Goal: Information Seeking & Learning: Learn about a topic

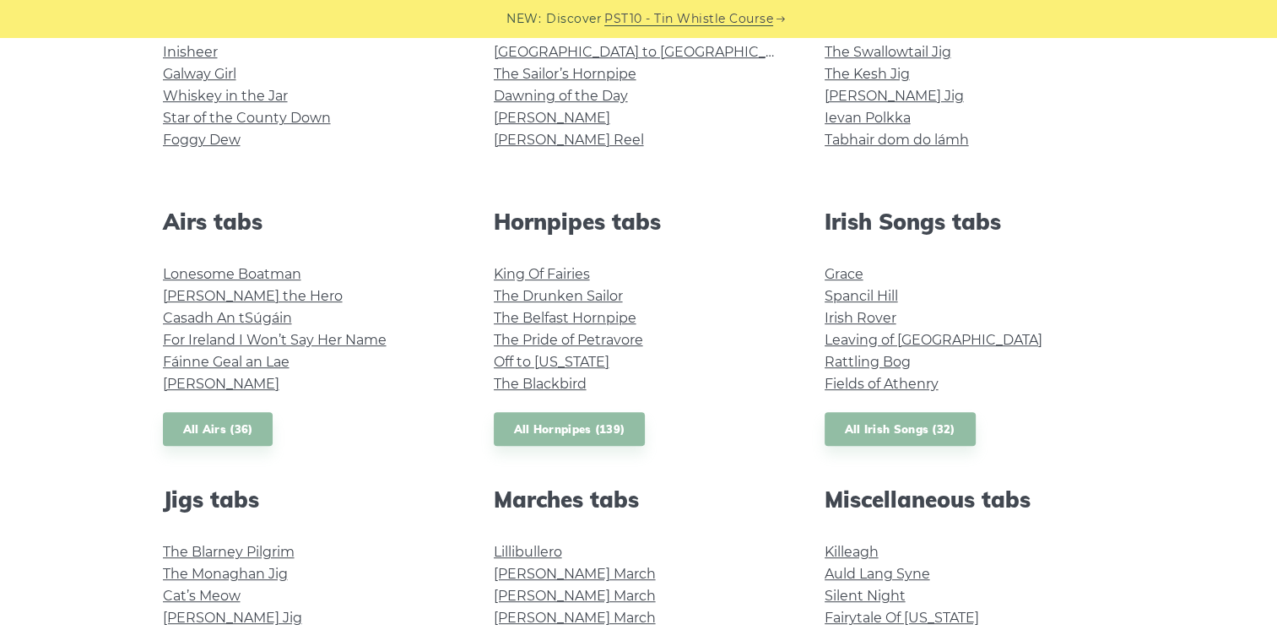
scroll to position [496, 0]
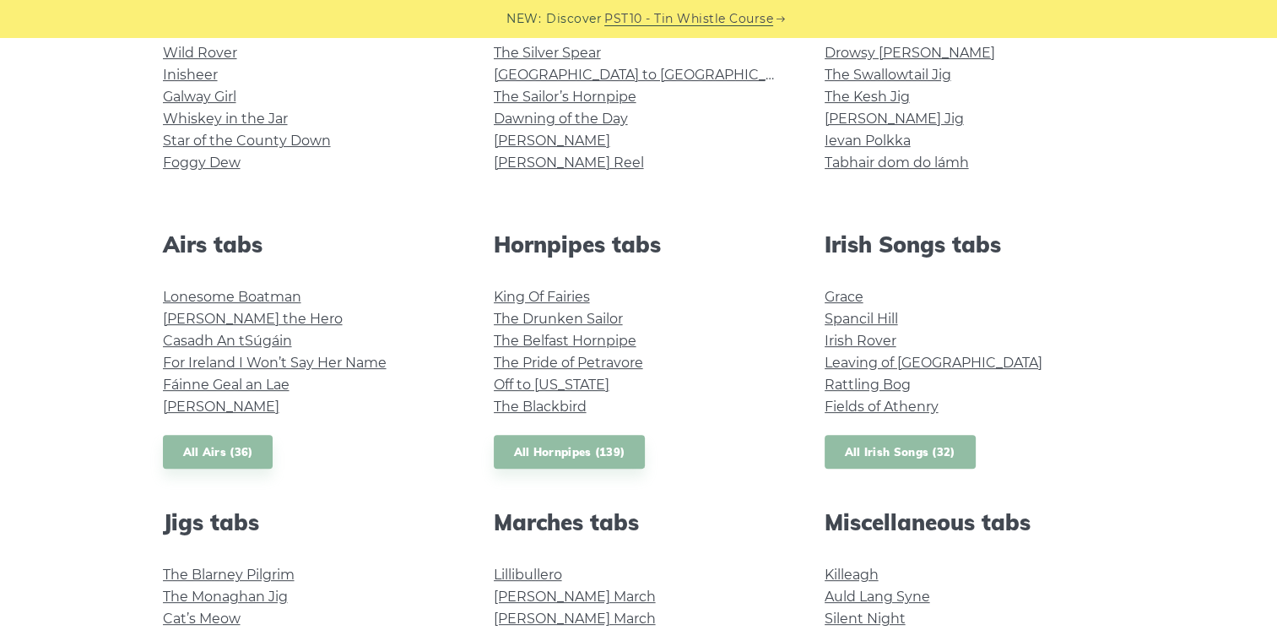
click at [927, 456] on link "All Irish Songs (32)" at bounding box center [900, 452] width 151 height 35
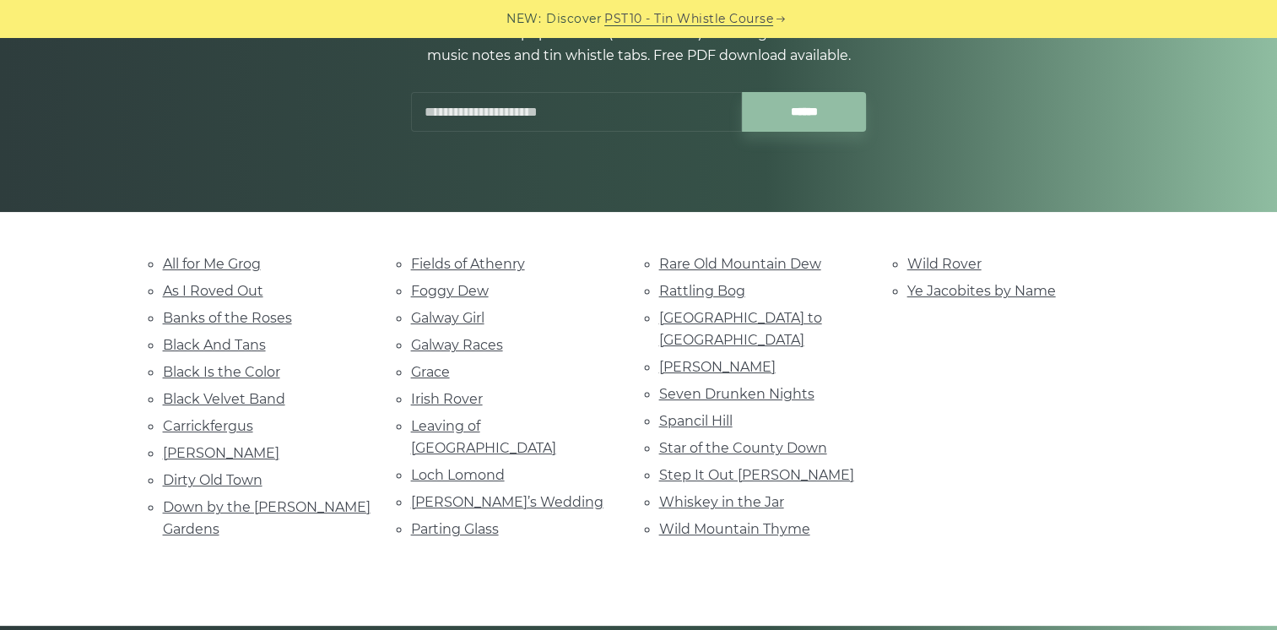
scroll to position [233, 0]
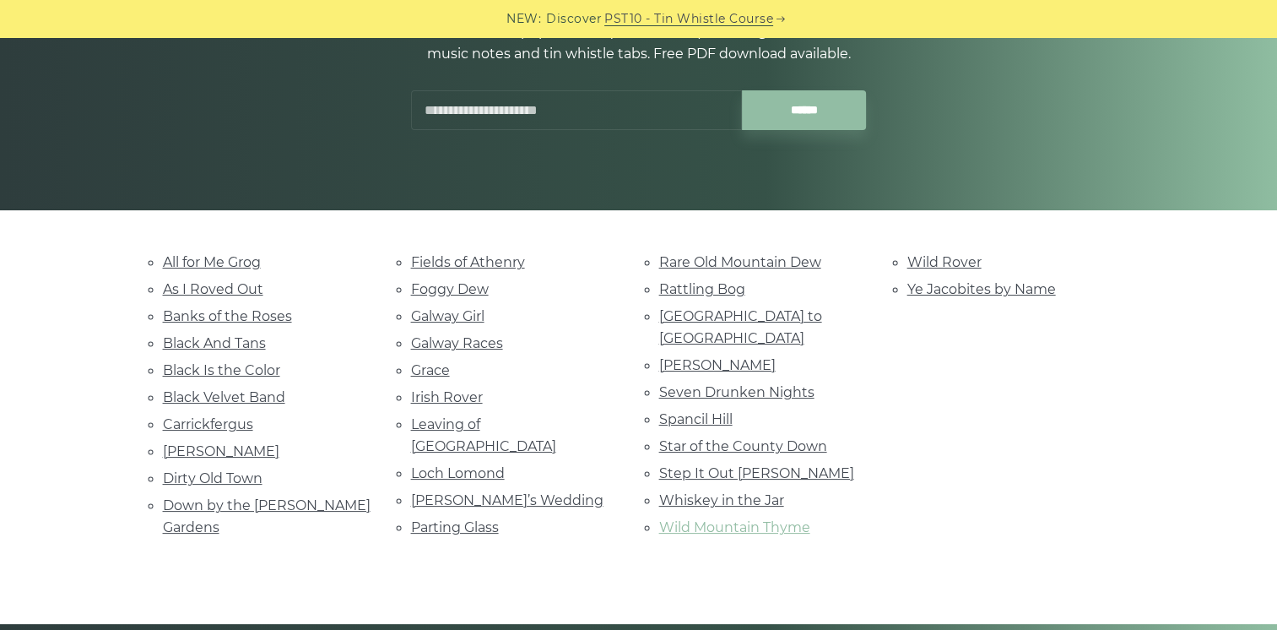
click at [750, 519] on link "Wild Mountain Thyme" at bounding box center [734, 527] width 151 height 16
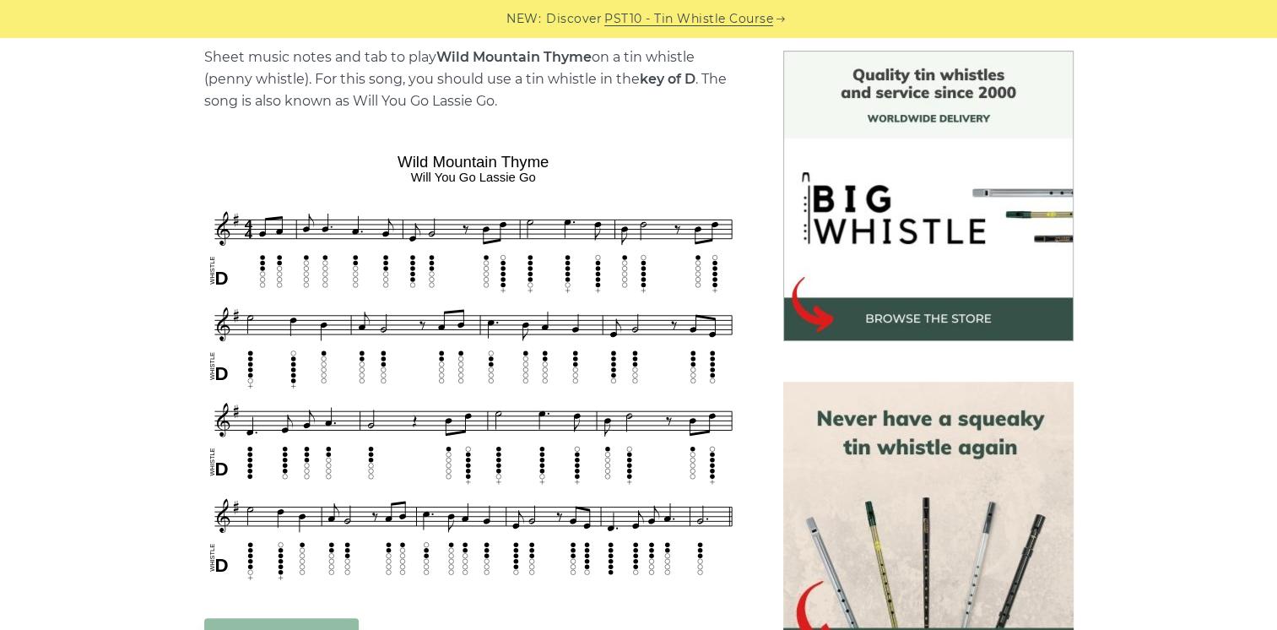
scroll to position [433, 0]
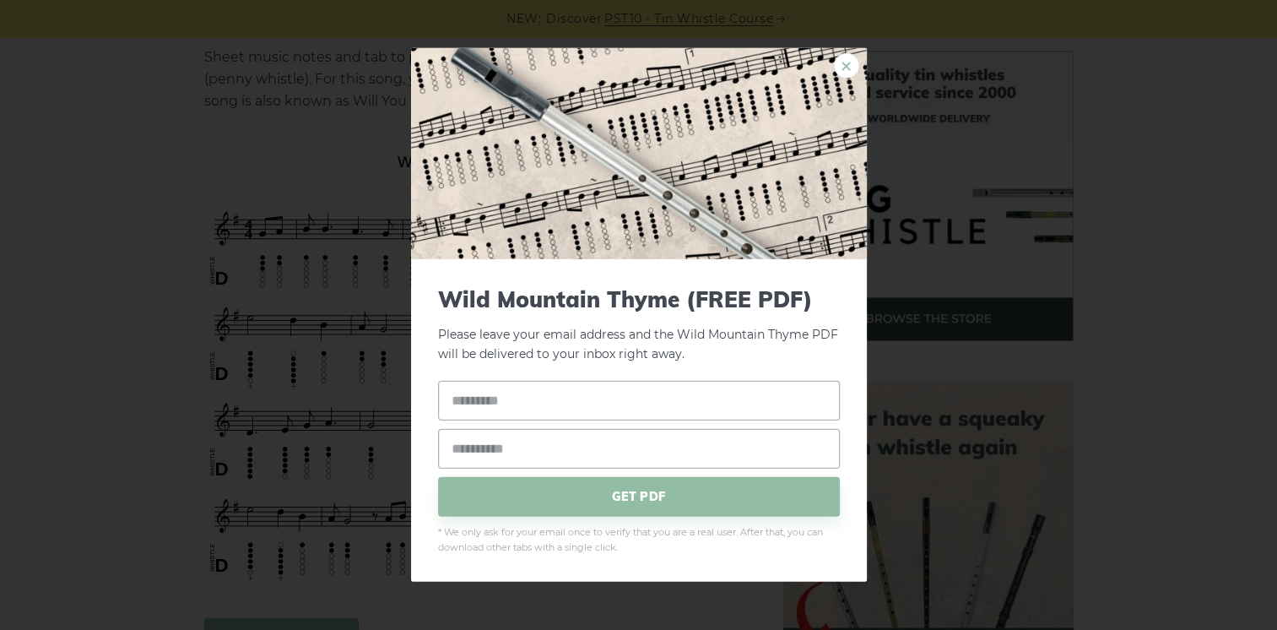
click at [837, 65] on link "×" at bounding box center [846, 65] width 25 height 25
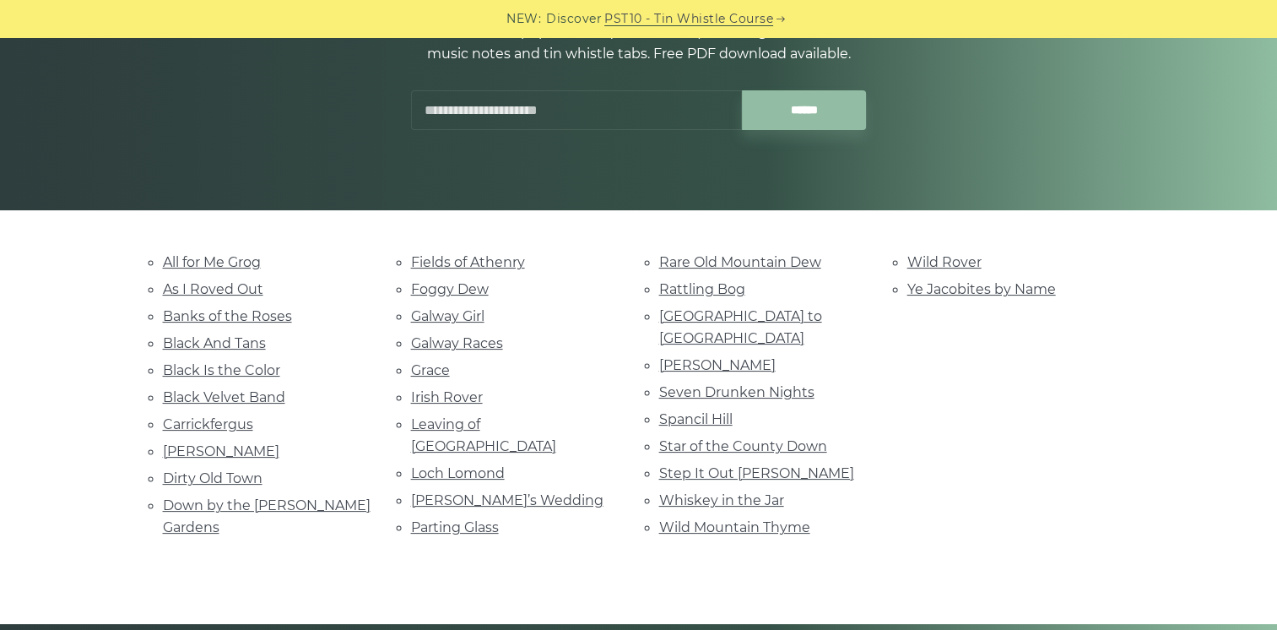
click at [432, 507] on div "Fields of Athenry Foggy Dew Galway Girl Galway Races Grace Irish Rover Leaving …" at bounding box center [515, 397] width 248 height 292
click at [432, 519] on link "Parting Glass" at bounding box center [455, 527] width 88 height 16
click at [198, 392] on link "Black Velvet Band" at bounding box center [224, 397] width 122 height 16
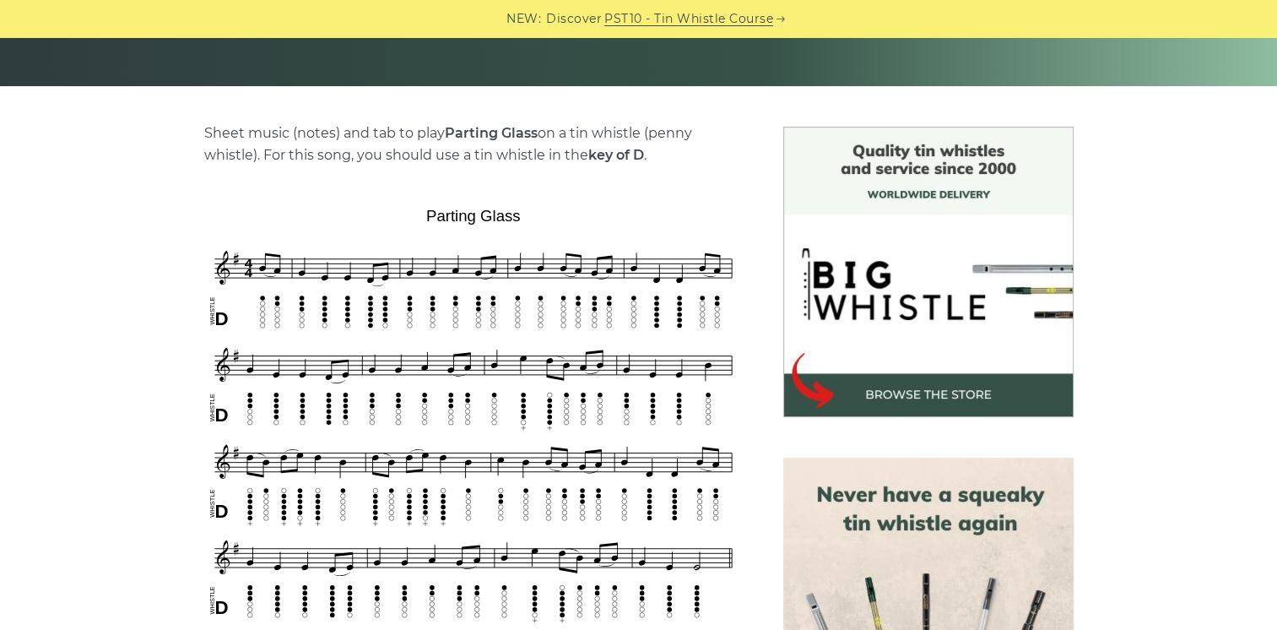
scroll to position [351, 0]
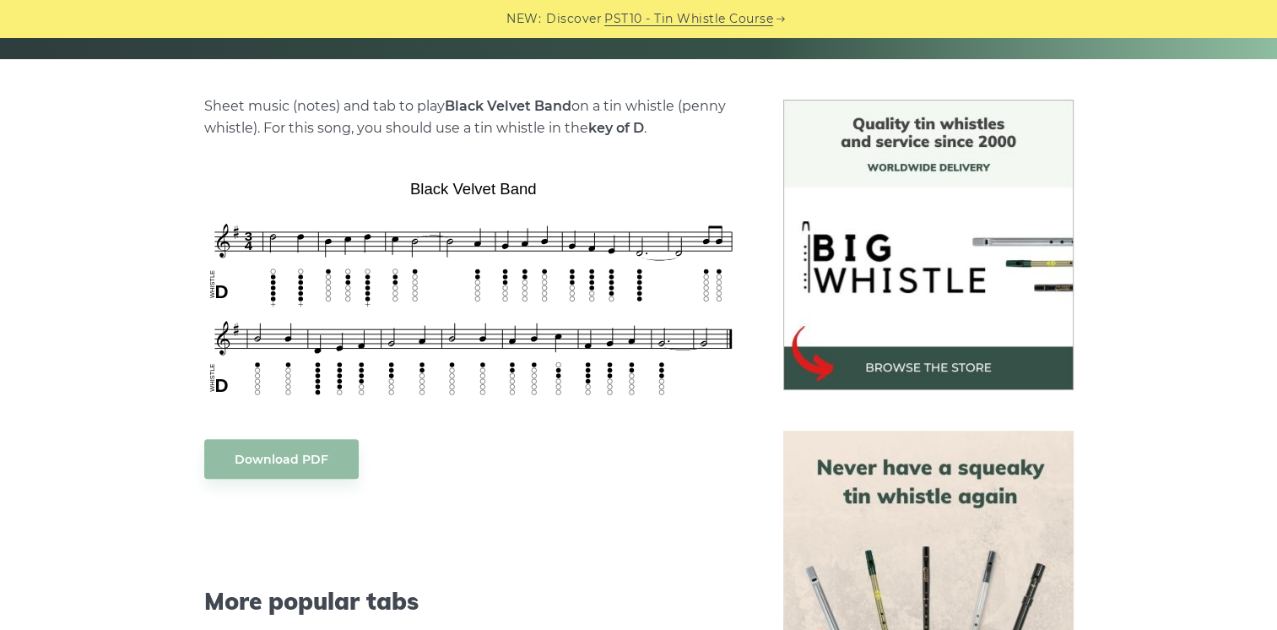
scroll to position [378, 0]
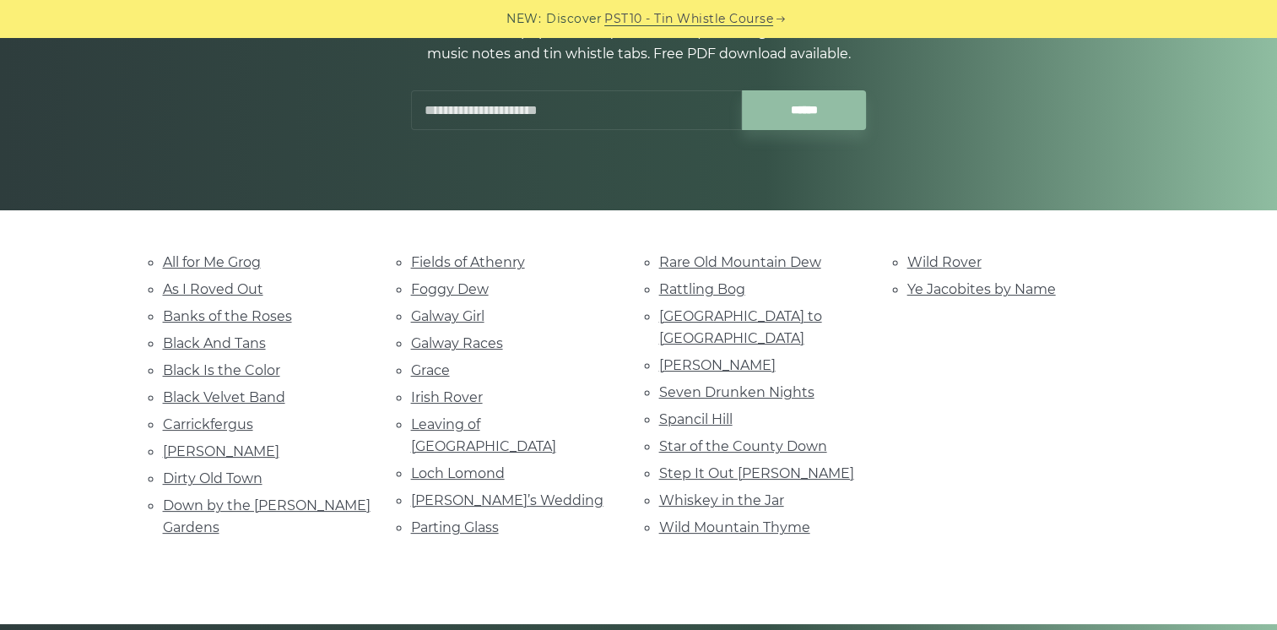
click at [441, 401] on li "Irish Rover" at bounding box center [515, 397] width 208 height 23
click at [449, 393] on link "Irish Rover" at bounding box center [447, 397] width 72 height 16
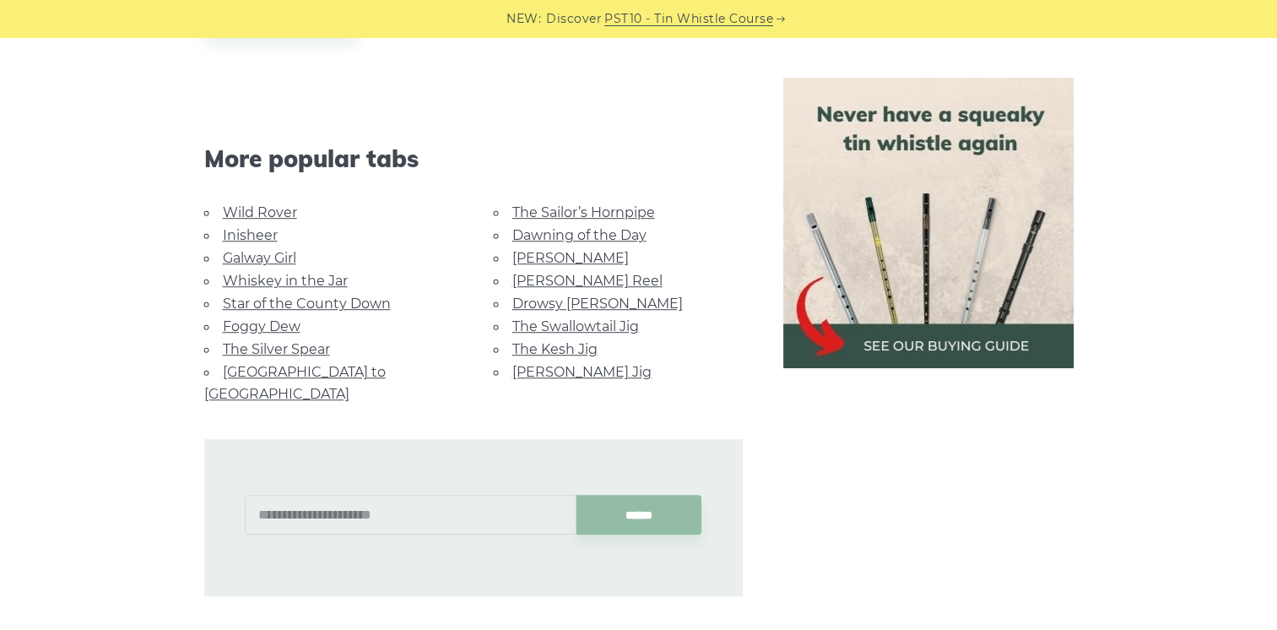
scroll to position [1020, 0]
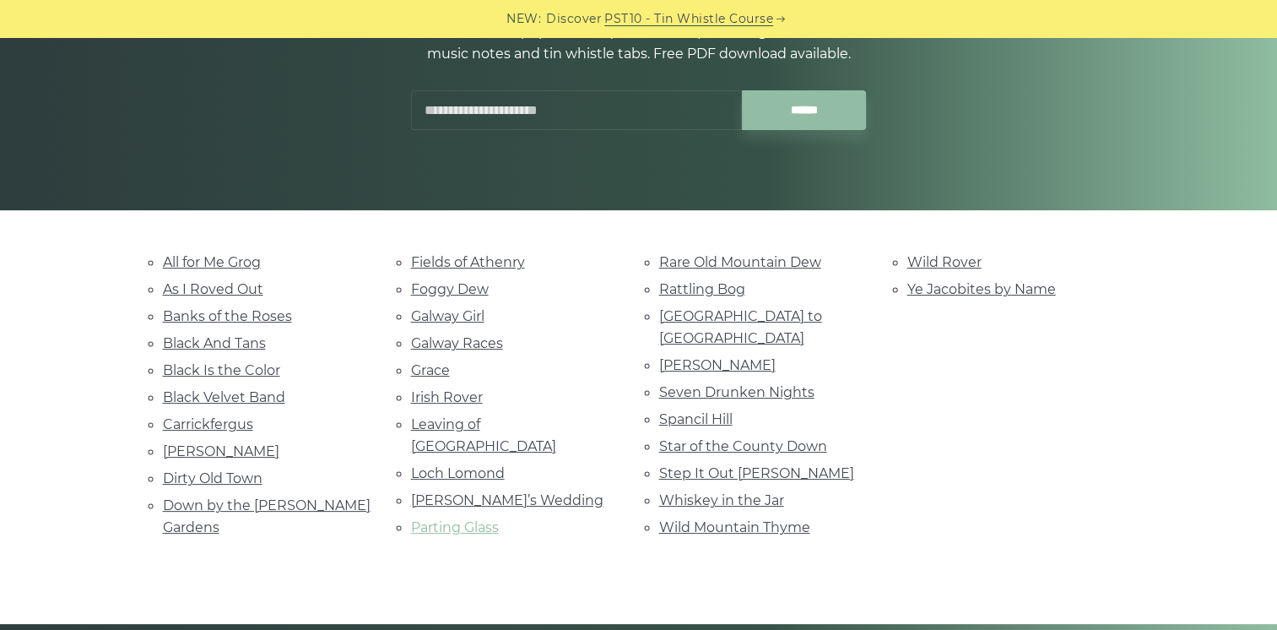
click at [483, 519] on link "Parting Glass" at bounding box center [455, 527] width 88 height 16
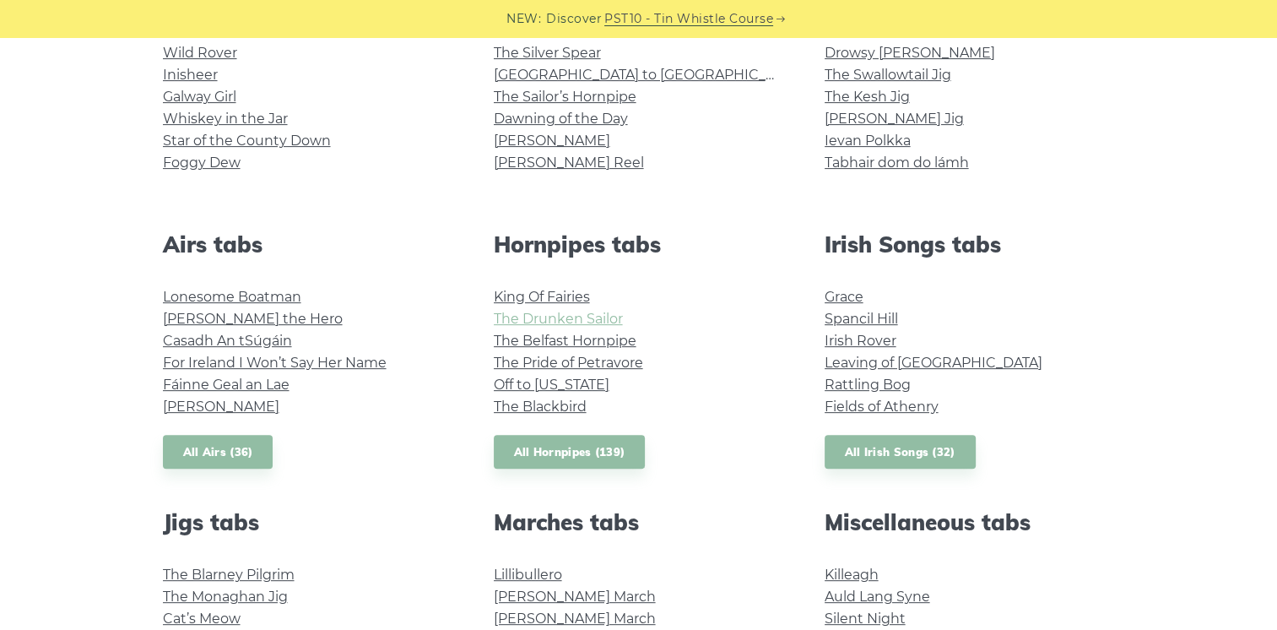
click at [593, 316] on link "The Drunken Sailor" at bounding box center [558, 319] width 129 height 16
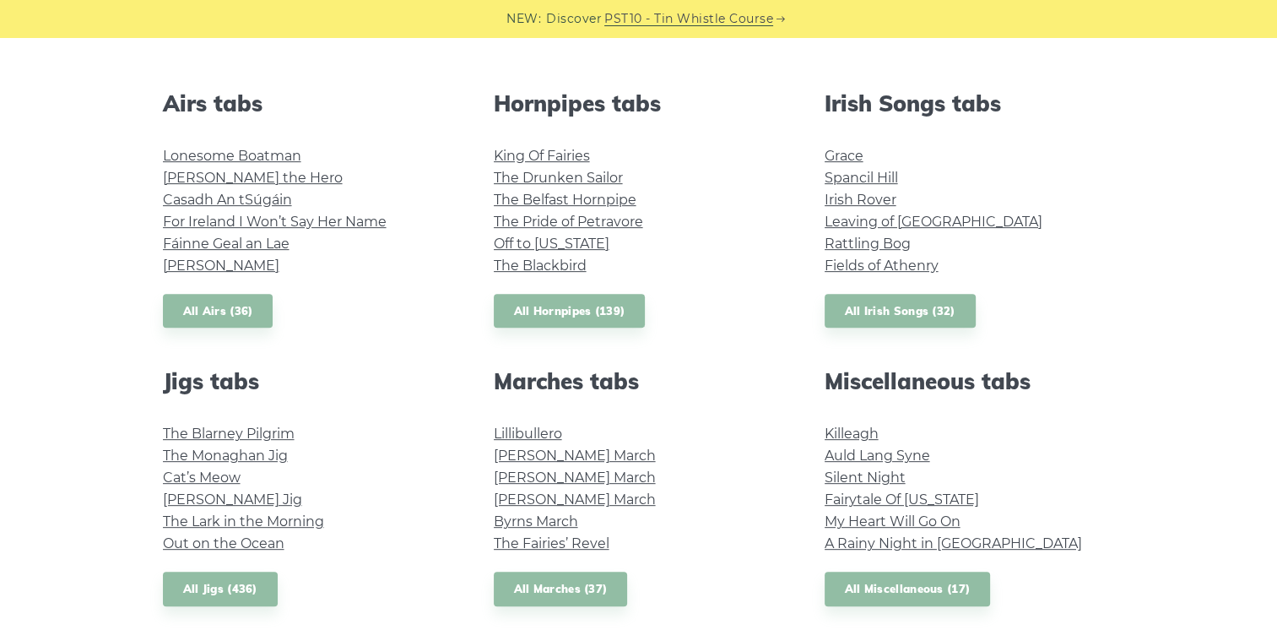
scroll to position [654, 0]
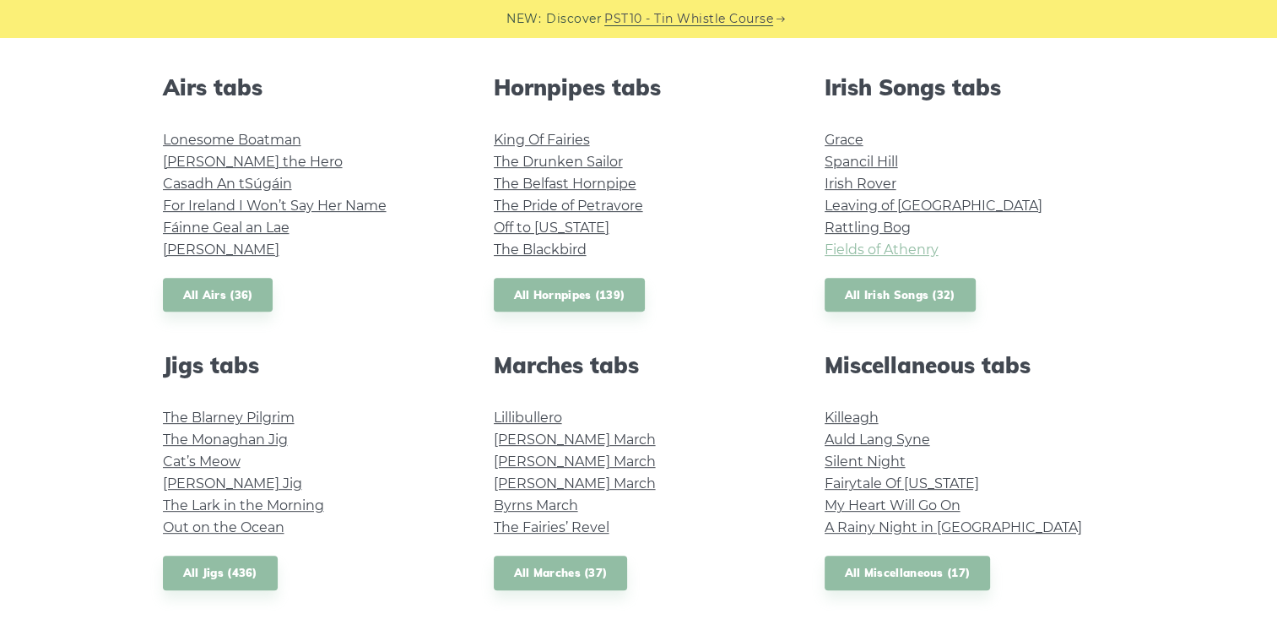
click at [912, 255] on link "Fields of Athenry" at bounding box center [882, 249] width 114 height 16
click at [225, 560] on link "All Jigs (436)" at bounding box center [220, 573] width 115 height 35
click at [230, 295] on link "All Airs (36)" at bounding box center [218, 295] width 111 height 35
click at [228, 578] on link "All Jigs (436)" at bounding box center [220, 573] width 115 height 35
click at [602, 288] on link "All Hornpipes (139)" at bounding box center [570, 295] width 152 height 35
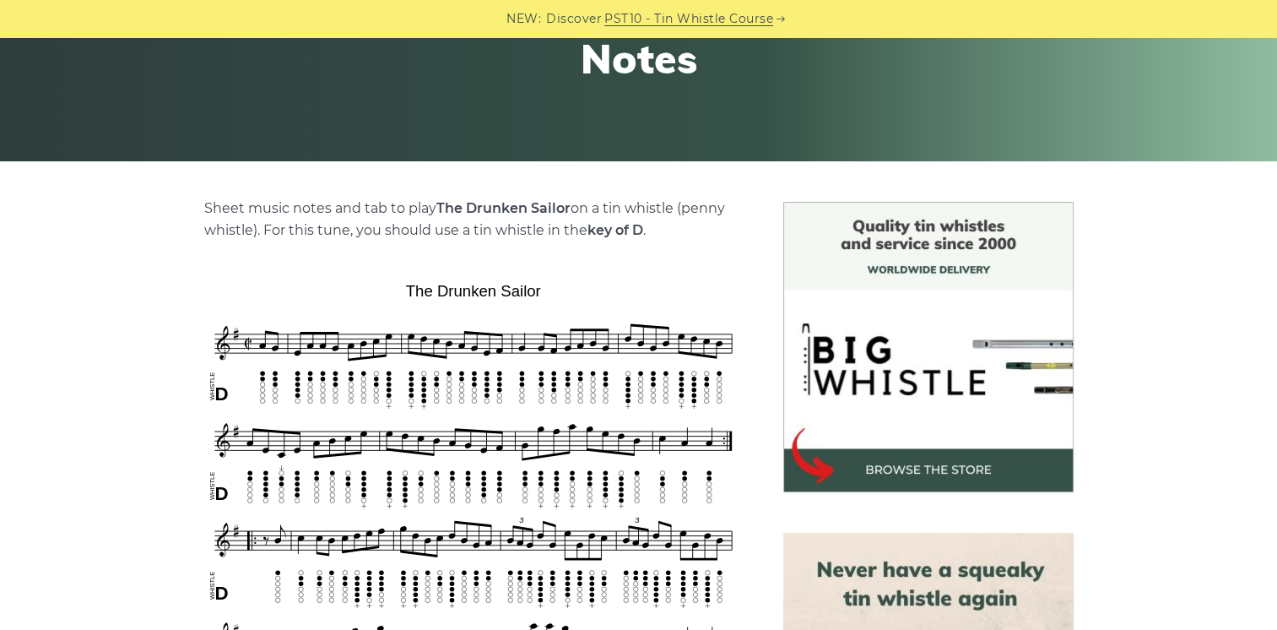
scroll to position [267, 0]
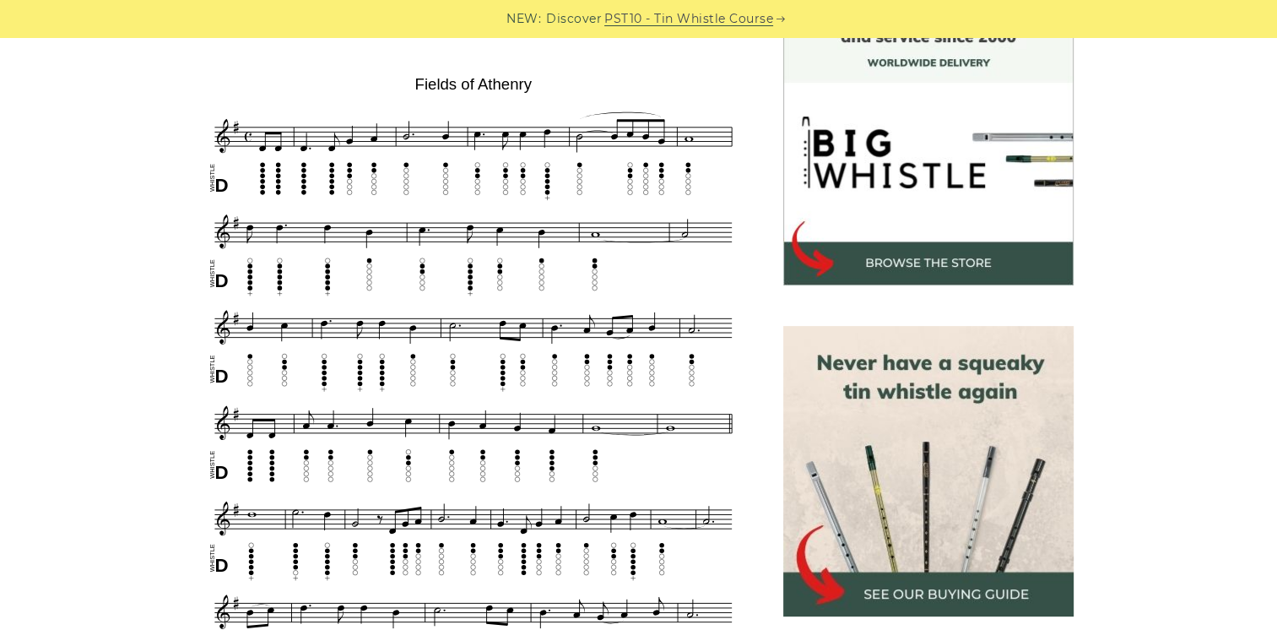
scroll to position [492, 0]
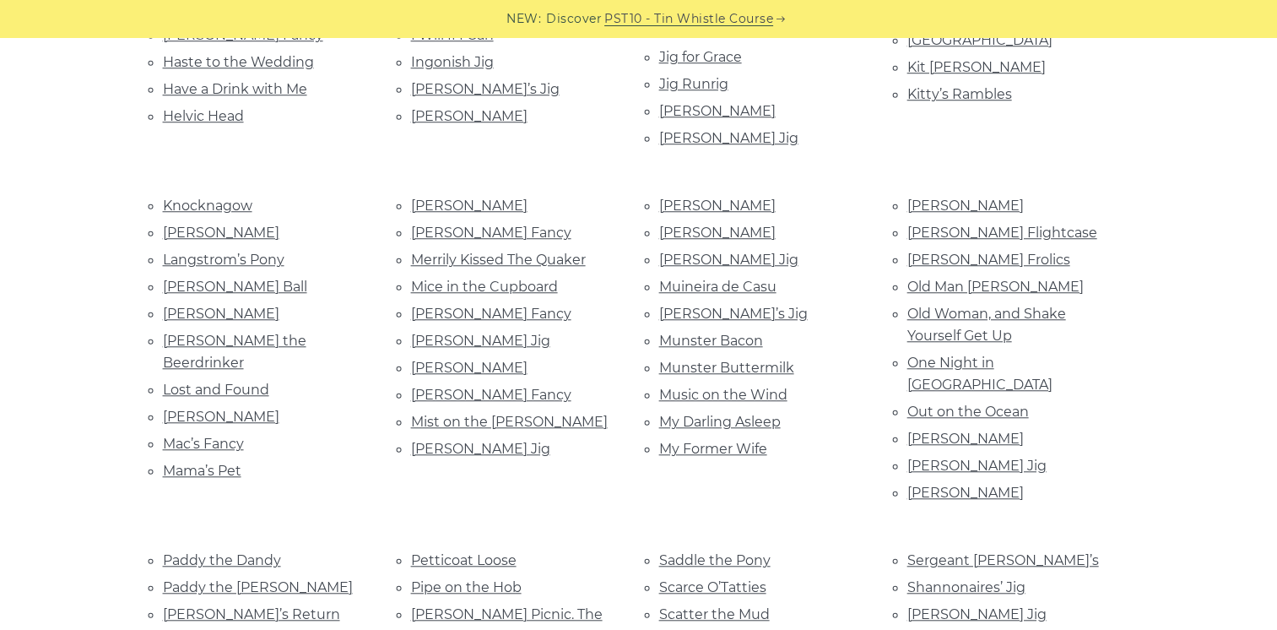
scroll to position [1348, 0]
